Goal: Check status

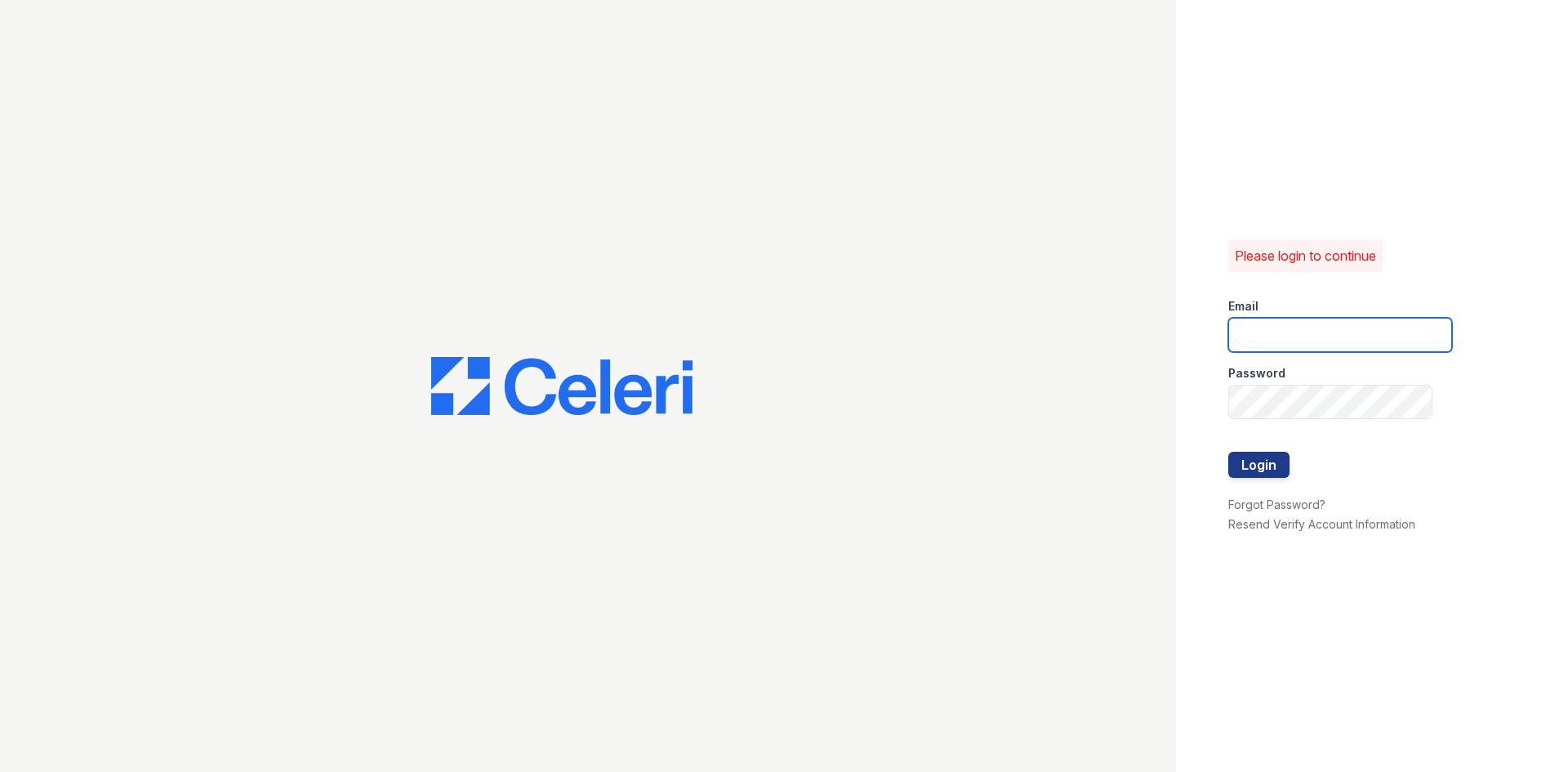
click at [1304, 319] on input "email" at bounding box center [1340, 334] width 223 height 34
type input "[EMAIL_ADDRESS][DOMAIN_NAME]"
click at [1262, 461] on button "Login" at bounding box center [1258, 465] width 61 height 26
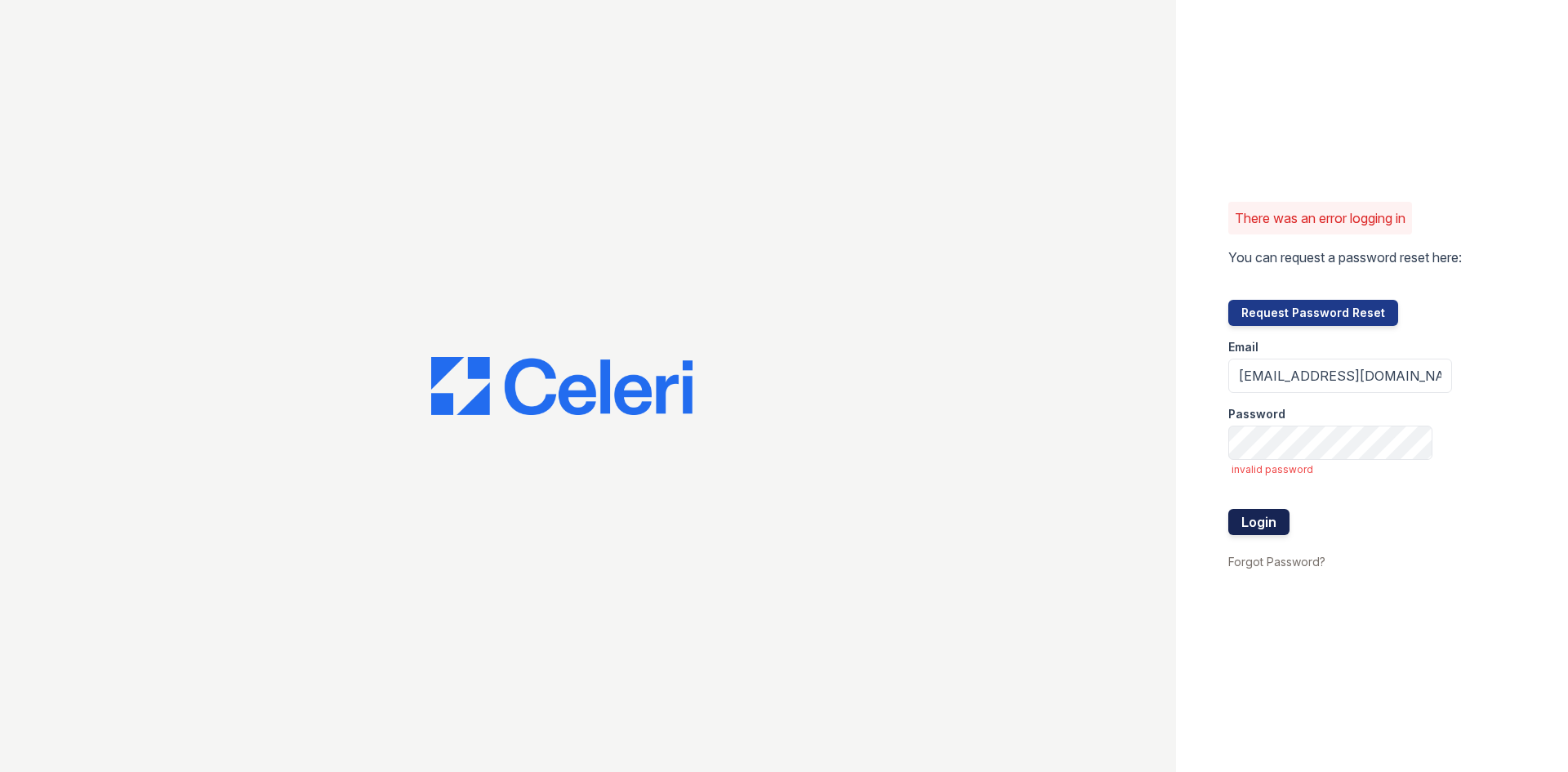
click at [1279, 516] on button "Login" at bounding box center [1258, 522] width 61 height 26
click at [1256, 517] on button "Login" at bounding box center [1258, 522] width 61 height 26
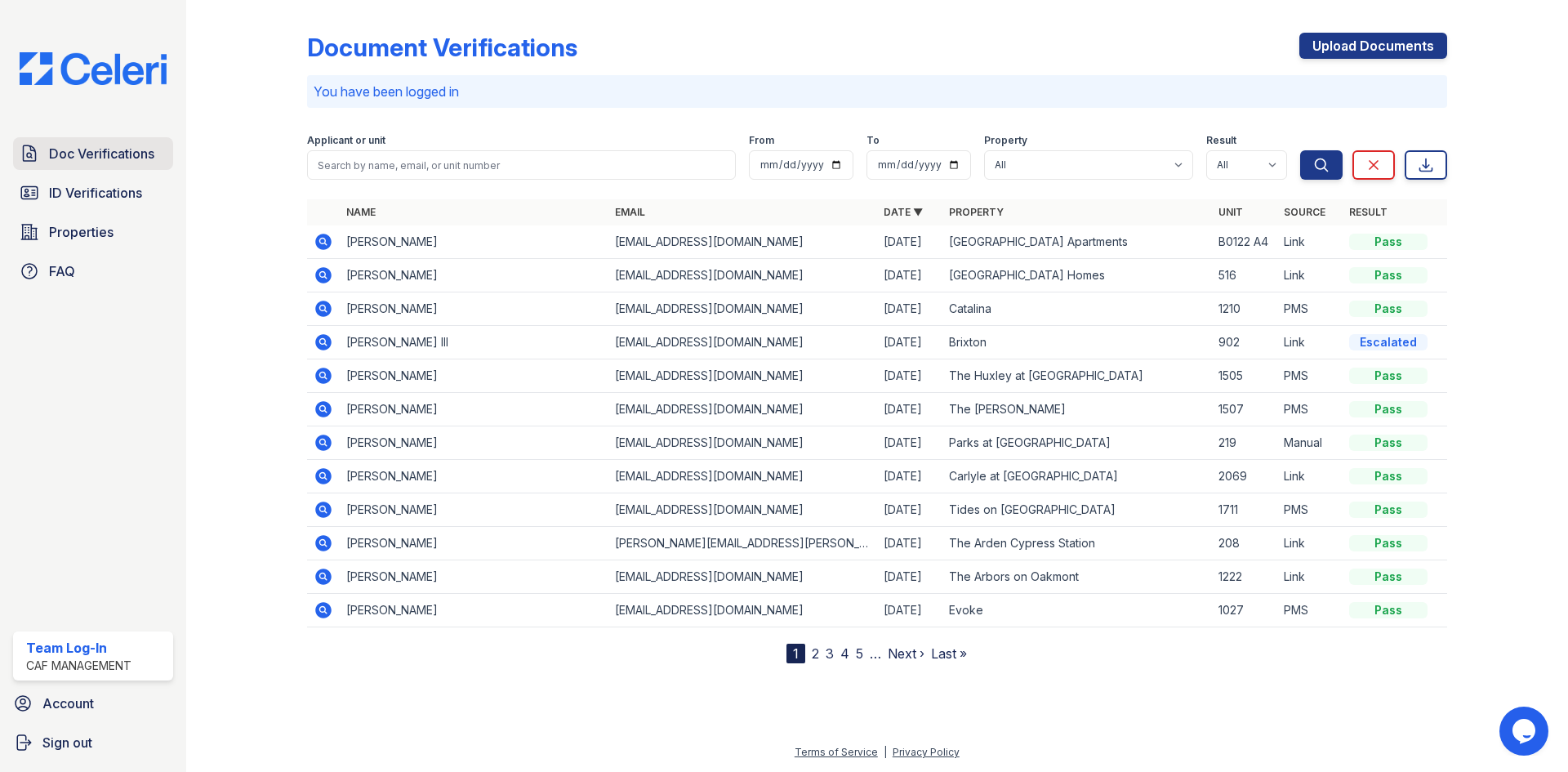
click at [114, 162] on span "Doc Verifications" at bounding box center [101, 153] width 105 height 19
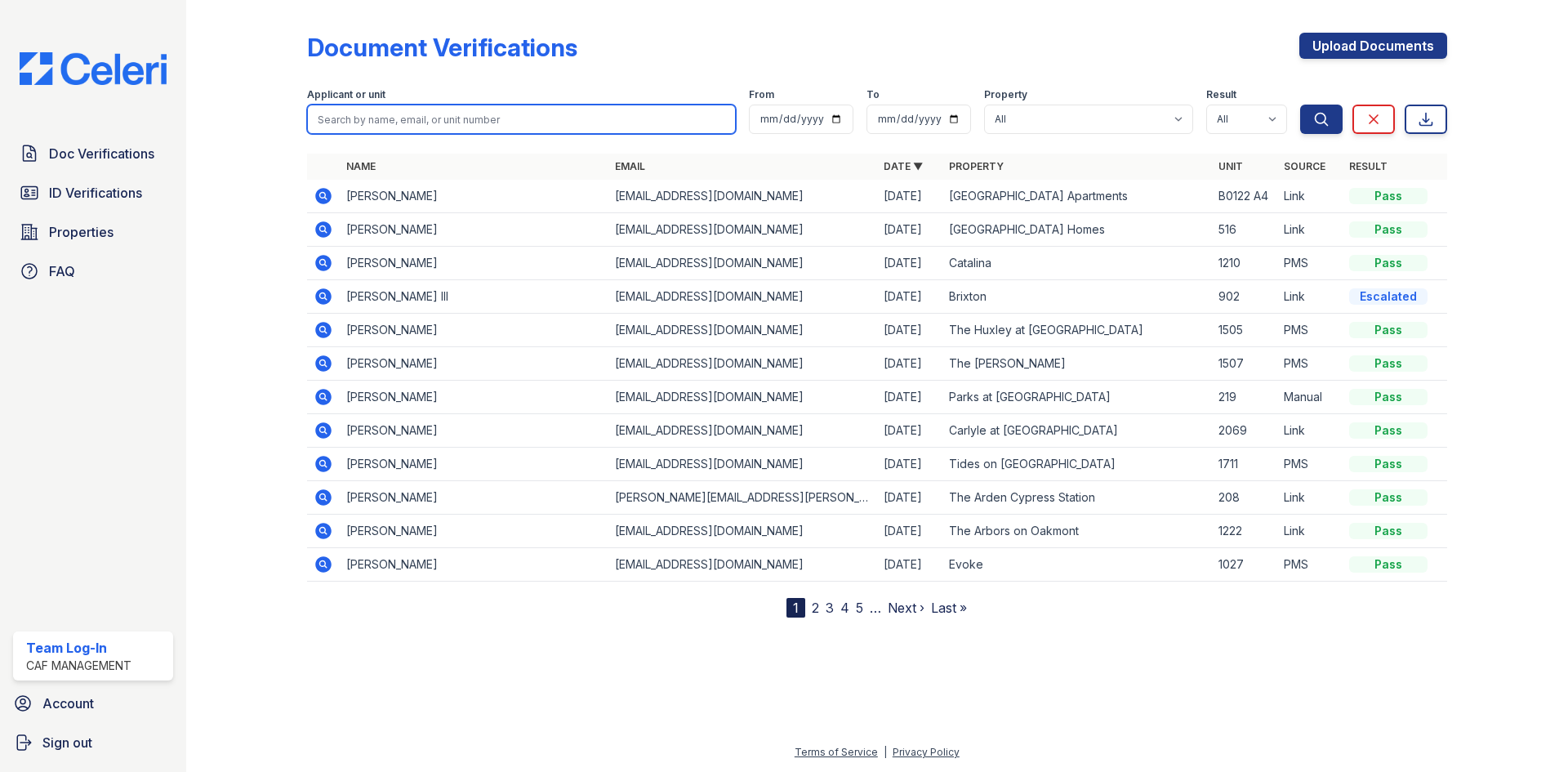
click at [368, 128] on input "search" at bounding box center [522, 118] width 428 height 29
type input "catalina"
click at [1300, 104] on button "Search" at bounding box center [1321, 118] width 43 height 29
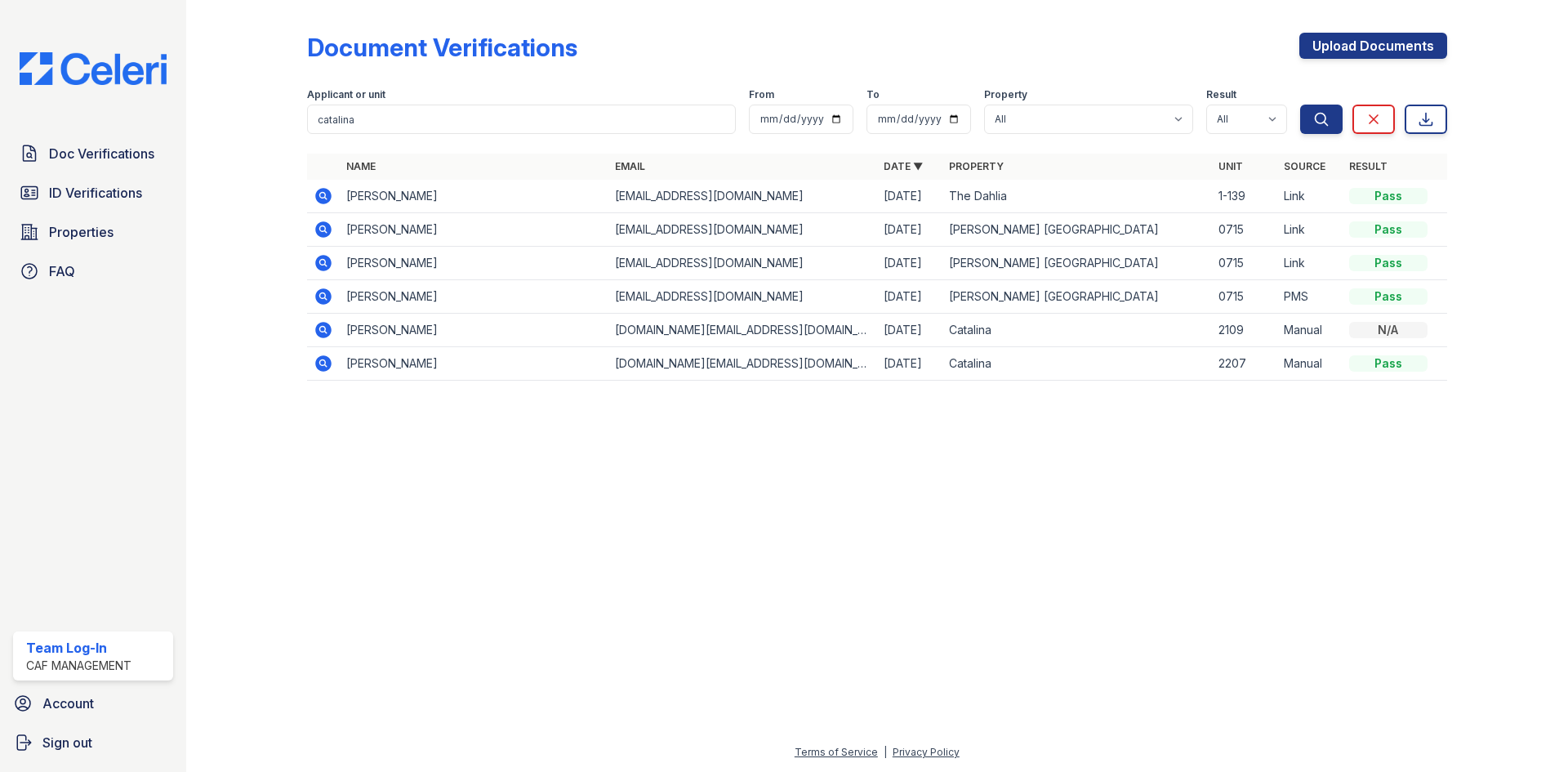
drag, startPoint x: 323, startPoint y: 192, endPoint x: 389, endPoint y: 187, distance: 66.2
click at [323, 192] on icon at bounding box center [323, 196] width 16 height 16
